Goal: Find specific page/section: Find specific page/section

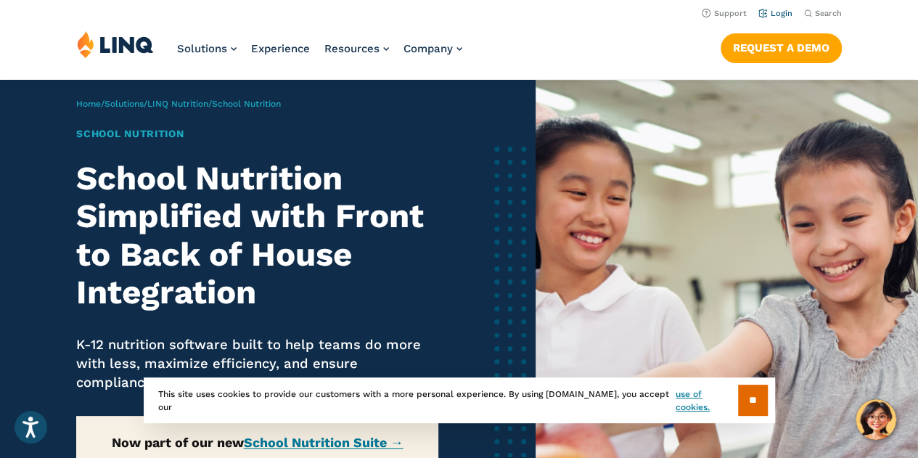
click at [773, 17] on link "Login" at bounding box center [775, 13] width 34 height 9
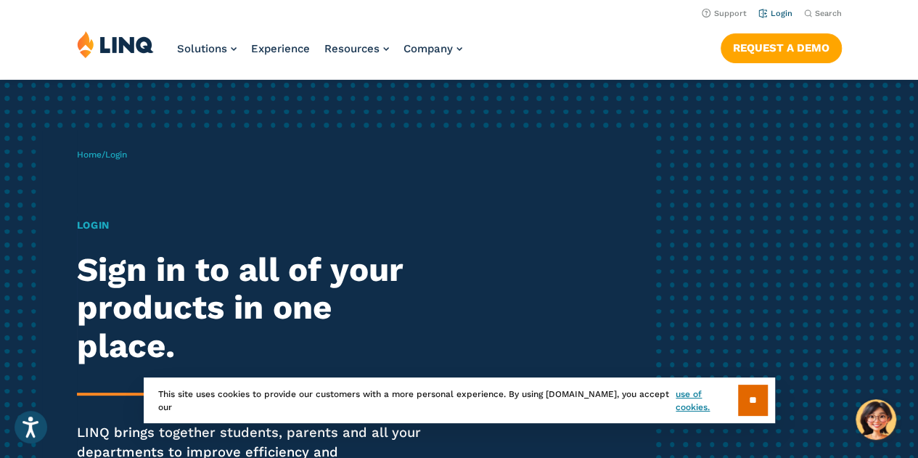
click at [779, 12] on link "Login" at bounding box center [775, 13] width 34 height 9
click at [746, 407] on input "**" at bounding box center [753, 400] width 30 height 31
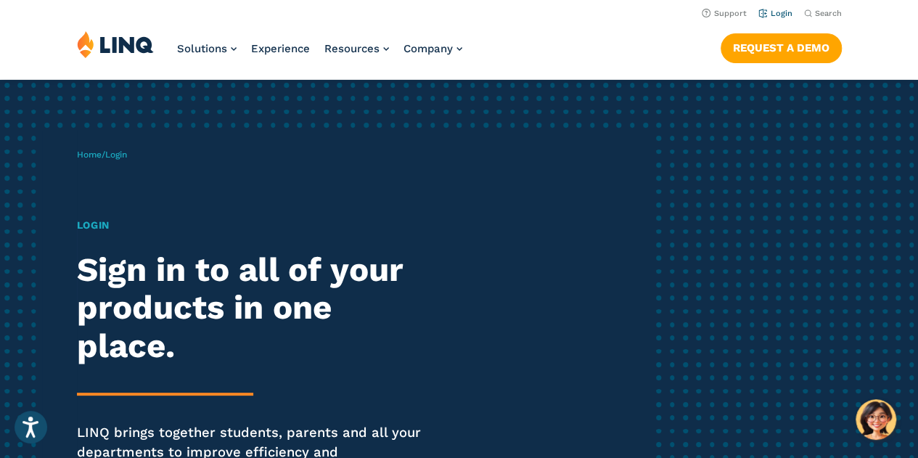
click at [786, 17] on link "Login" at bounding box center [775, 13] width 34 height 9
click at [149, 156] on div "Home / Login Login Sign in to all of your products in one place. LINQ brings to…" at bounding box center [364, 335] width 574 height 408
click at [127, 150] on span "Login" at bounding box center [116, 154] width 22 height 10
drag, startPoint x: 107, startPoint y: 227, endPoint x: 654, endPoint y: -88, distance: 631.8
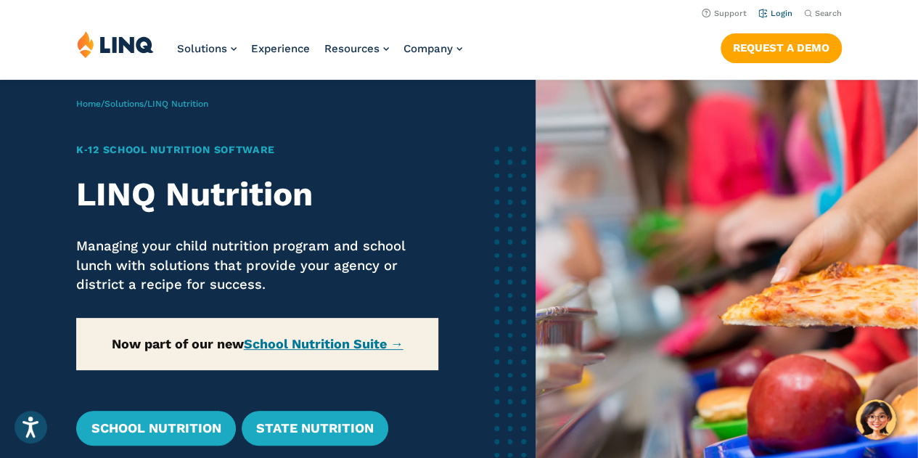
click at [773, 15] on link "Login" at bounding box center [775, 13] width 34 height 9
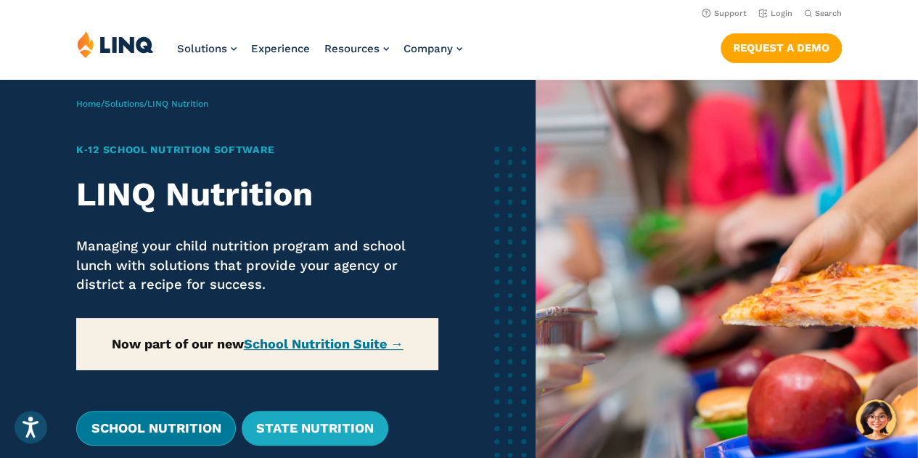
click at [180, 432] on link "School Nutrition" at bounding box center [155, 428] width 159 height 35
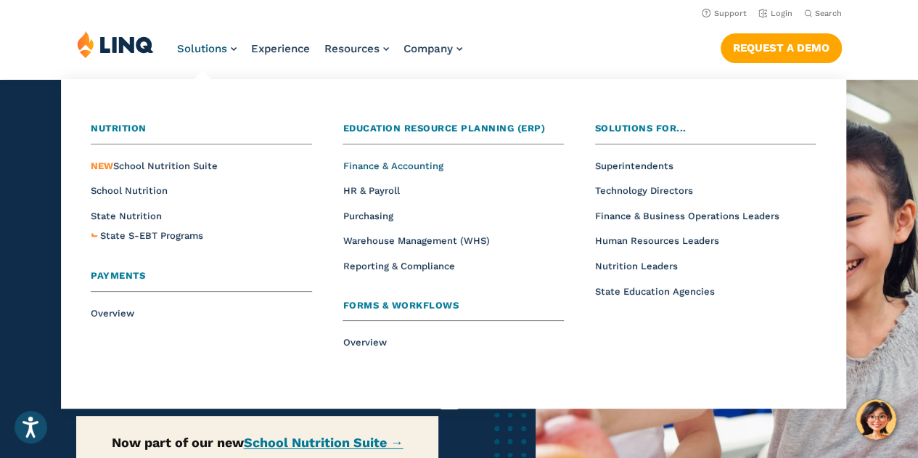
click at [374, 167] on span "Finance & Accounting" at bounding box center [392, 165] width 100 height 11
